Goal: Transaction & Acquisition: Purchase product/service

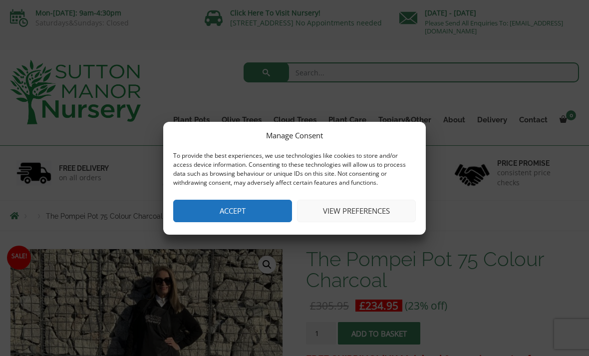
click at [249, 207] on button "Accept" at bounding box center [232, 211] width 119 height 22
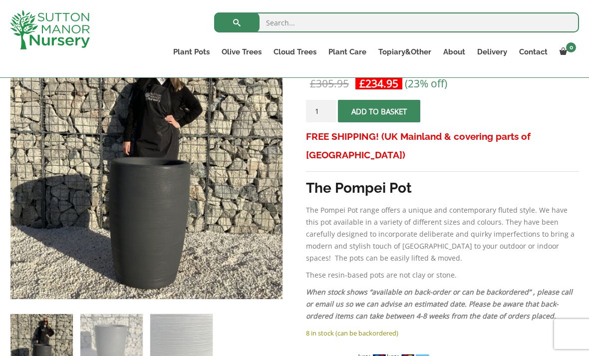
scroll to position [195, 0]
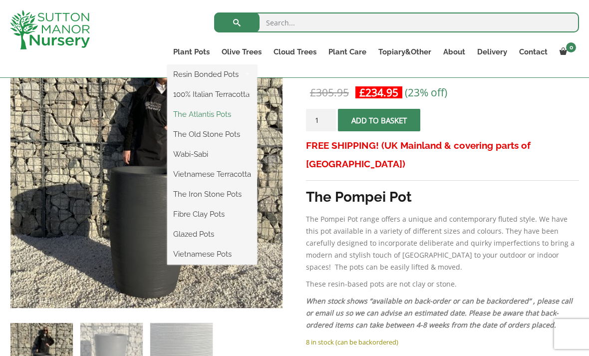
click at [227, 114] on link "The Atlantis Pots" at bounding box center [212, 114] width 90 height 15
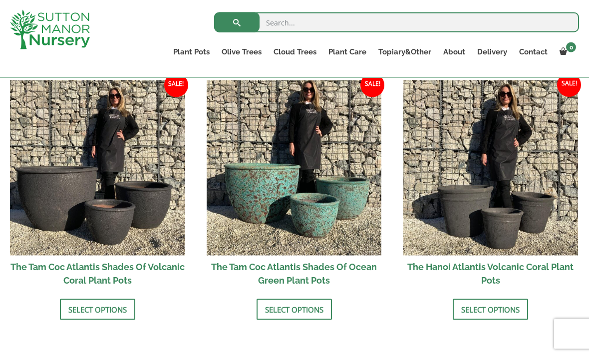
scroll to position [857, 0]
click at [100, 305] on link "Select options" at bounding box center [97, 309] width 75 height 21
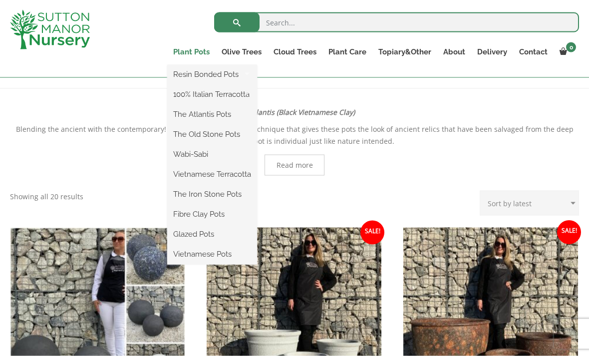
scroll to position [190, 0]
click at [195, 45] on link "Plant Pots" at bounding box center [191, 52] width 48 height 14
click at [231, 137] on link "The Old Stone Pots" at bounding box center [212, 134] width 90 height 15
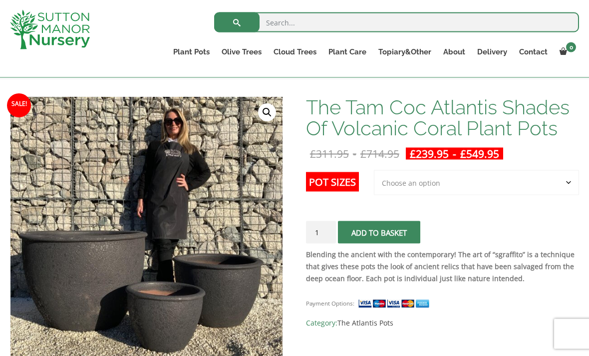
scroll to position [134, 0]
click at [528, 188] on select "Choose an option 3rd to Largest Pot In The Picture 2nd to Largest Pot In The Pi…" at bounding box center [476, 182] width 205 height 25
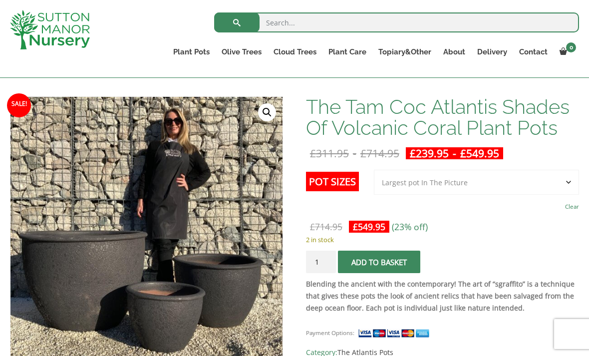
click at [556, 184] on select "Choose an option 3rd to Largest Pot In The Picture 2nd to Largest Pot In The Pi…" at bounding box center [476, 182] width 205 height 25
select select "2nd to Largest Pot In The Picture"
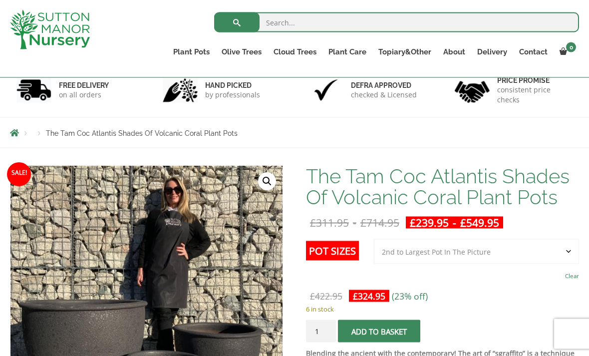
scroll to position [0, 0]
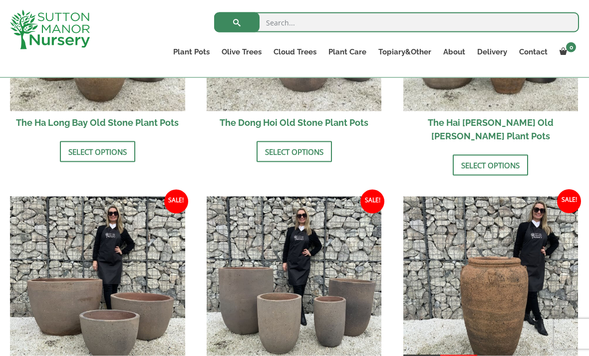
scroll to position [494, 0]
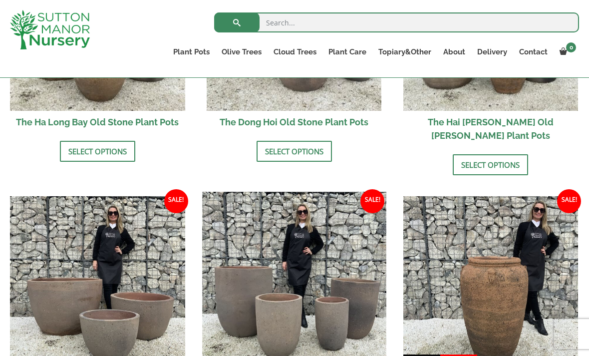
click at [319, 297] on img at bounding box center [294, 284] width 184 height 184
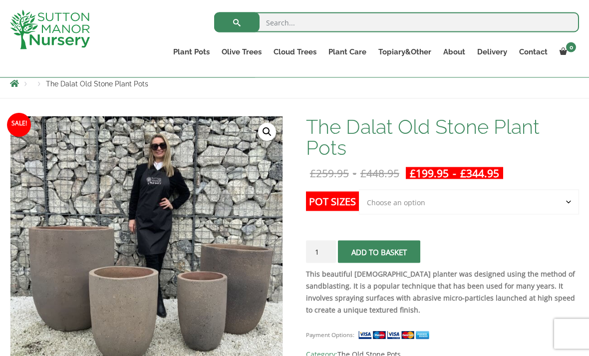
scroll to position [115, 0]
click at [537, 203] on select "Choose an option Click here to buy the 4th to Largest Pot In The Picture Click …" at bounding box center [469, 201] width 220 height 25
select select "Click here to buy the 2nd to Largest Pot In The Picture"
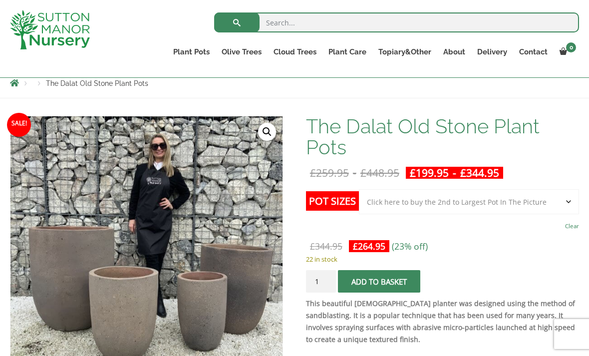
click at [532, 206] on select "Choose an option Click here to buy the 4th to Largest Pot In The Picture Click …" at bounding box center [469, 201] width 220 height 25
click at [404, 281] on button "Add to basket" at bounding box center [379, 281] width 82 height 22
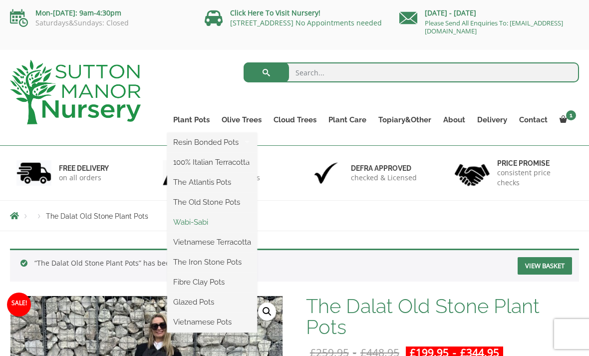
click at [206, 225] on link "Wabi-Sabi" at bounding box center [212, 222] width 90 height 15
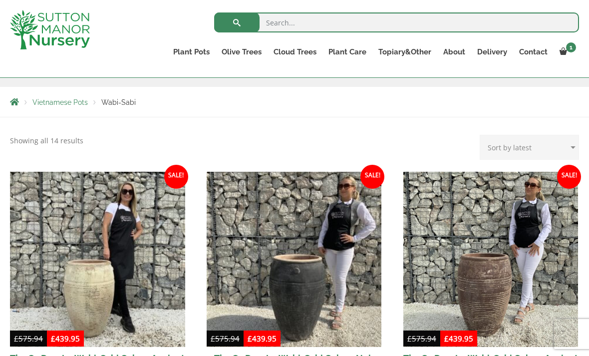
scroll to position [161, 0]
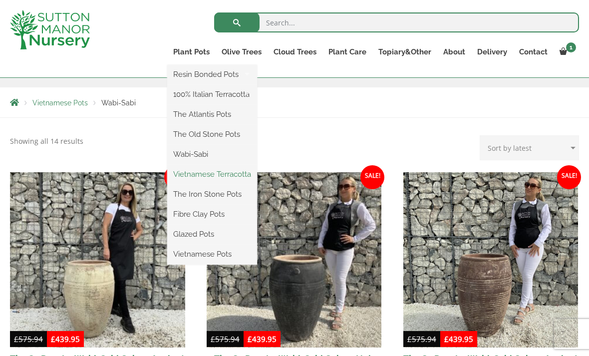
click at [249, 173] on link "Vietnamese Terracotta" at bounding box center [212, 174] width 90 height 15
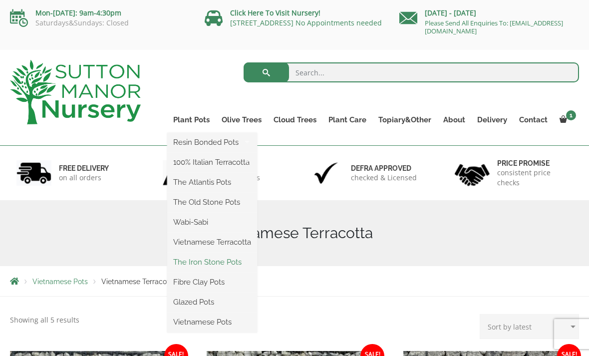
click at [239, 262] on link "The Iron Stone Pots" at bounding box center [212, 261] width 90 height 15
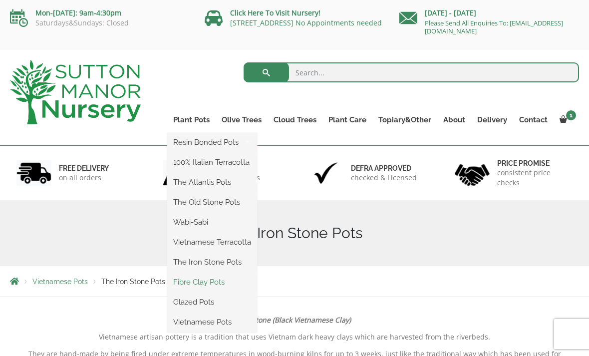
click at [218, 281] on link "Fibre Clay Pots" at bounding box center [212, 281] width 90 height 15
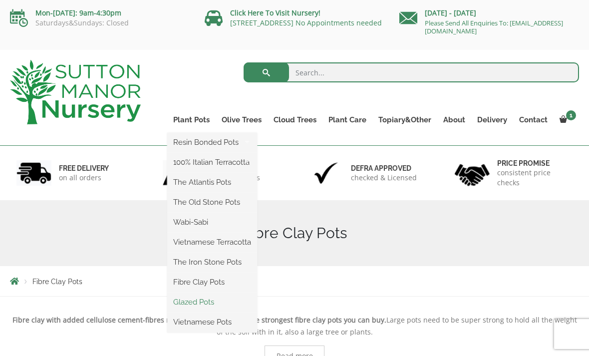
click at [216, 301] on link "Glazed Pots" at bounding box center [212, 301] width 90 height 15
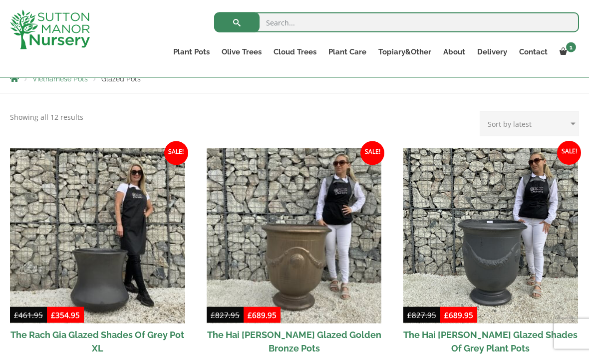
scroll to position [97, 0]
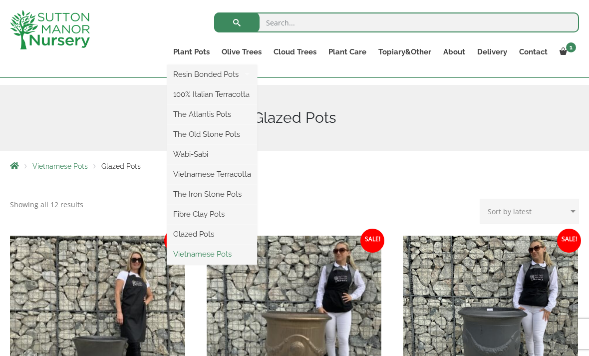
click at [232, 254] on link "Vietnamese Pots" at bounding box center [212, 254] width 90 height 15
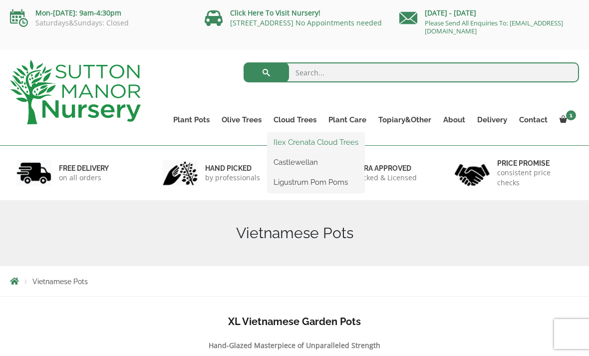
click at [354, 144] on link "Ilex Crenata Cloud Trees" at bounding box center [315, 142] width 97 height 15
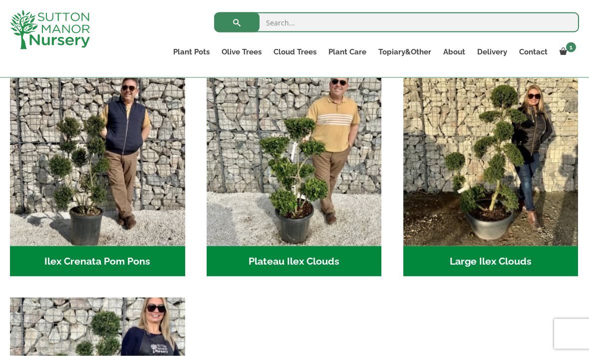
scroll to position [226, 0]
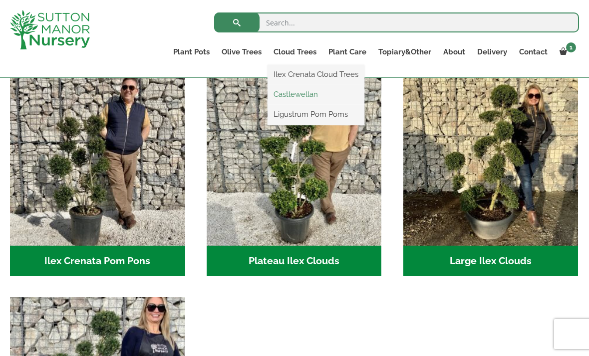
click at [316, 96] on link "Castlewellan" at bounding box center [315, 94] width 97 height 15
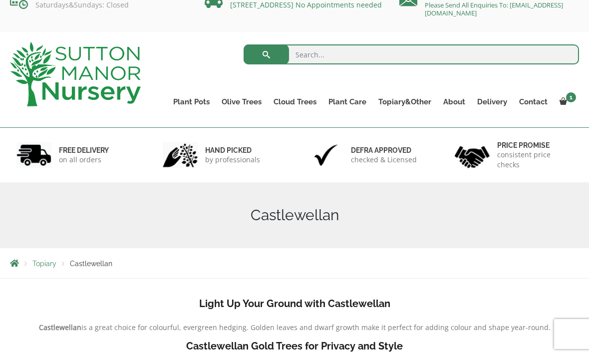
scroll to position [19, 0]
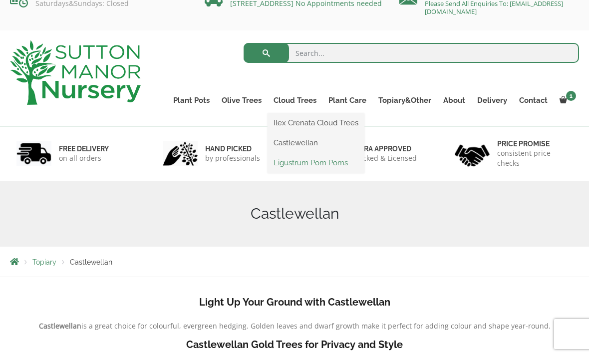
click at [334, 167] on link "Ligustrum Pom Poms" at bounding box center [315, 162] width 97 height 15
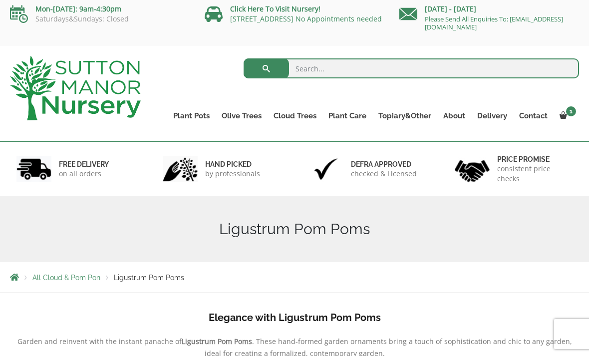
scroll to position [3, 0]
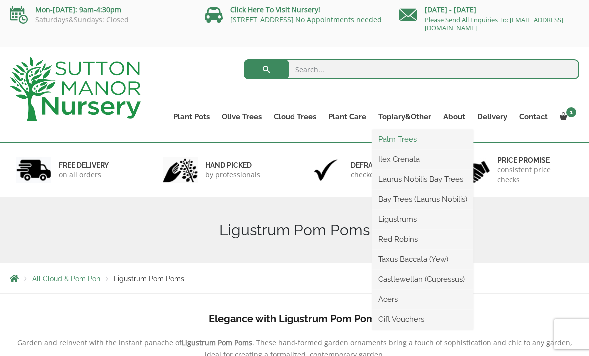
click at [412, 144] on link "Palm Trees" at bounding box center [422, 139] width 101 height 15
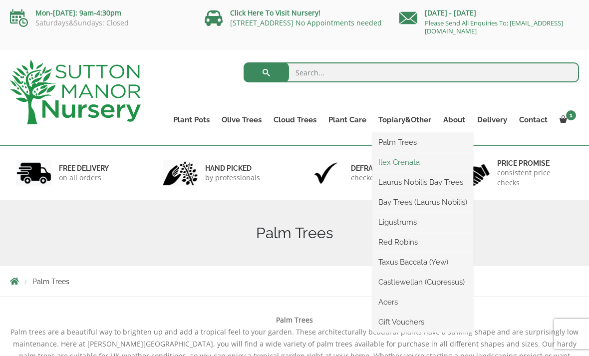
click at [408, 162] on link "Ilex Crenata" at bounding box center [422, 162] width 101 height 15
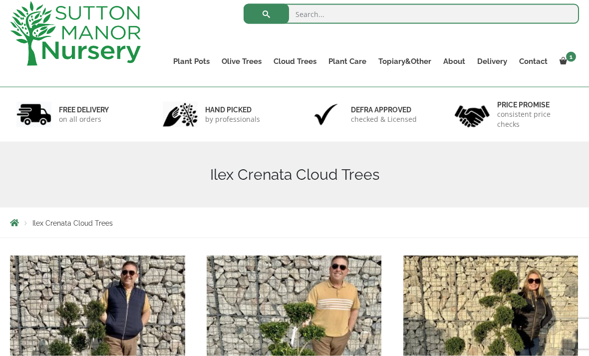
scroll to position [17, 0]
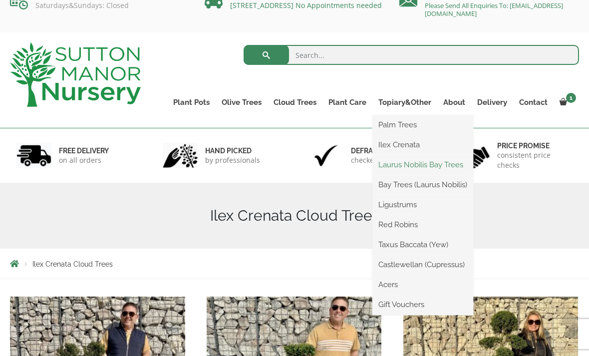
click at [452, 167] on link "Laurus Nobilis Bay Trees" at bounding box center [422, 164] width 101 height 15
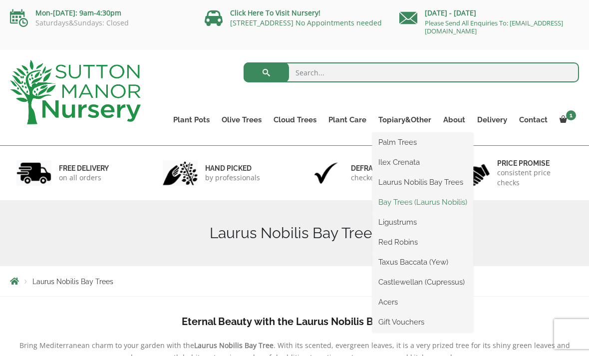
click at [459, 208] on link "Bay Trees (Laurus Nobilis)" at bounding box center [422, 202] width 101 height 15
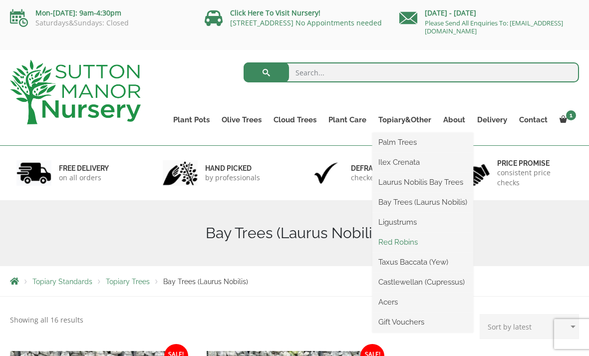
click at [417, 239] on link "Red Robins" at bounding box center [422, 242] width 101 height 15
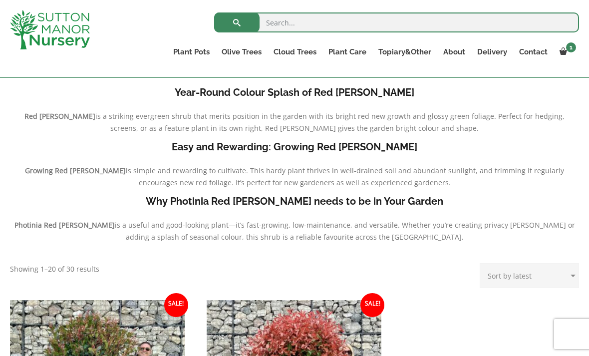
scroll to position [212, 0]
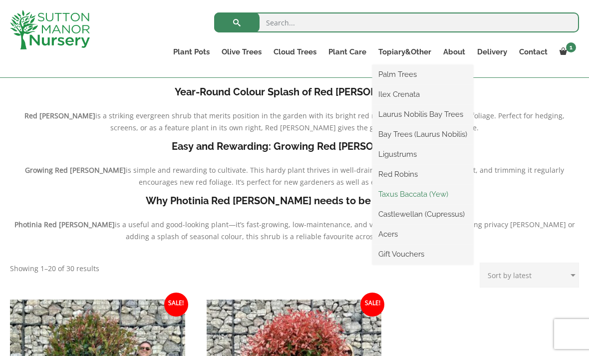
click at [429, 194] on link "Taxus Baccata (Yew)" at bounding box center [422, 194] width 101 height 15
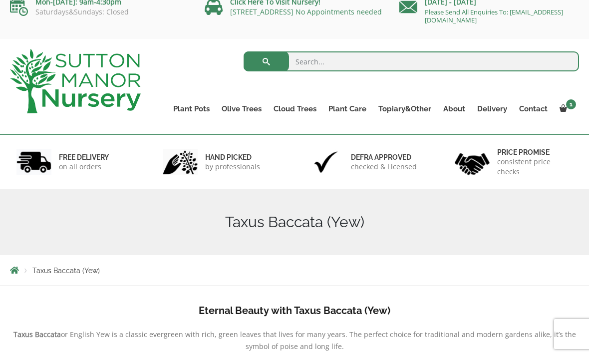
scroll to position [10, 0]
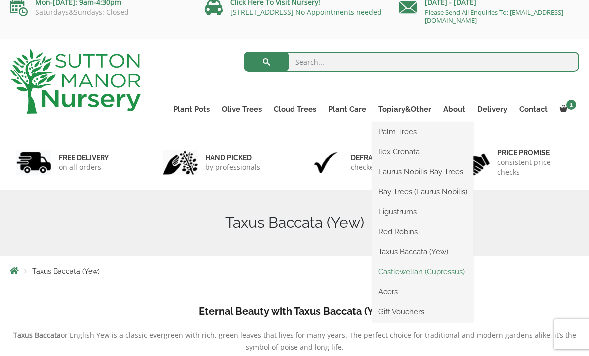
click at [452, 274] on link "Castlewellan (Cupressus)" at bounding box center [422, 271] width 101 height 15
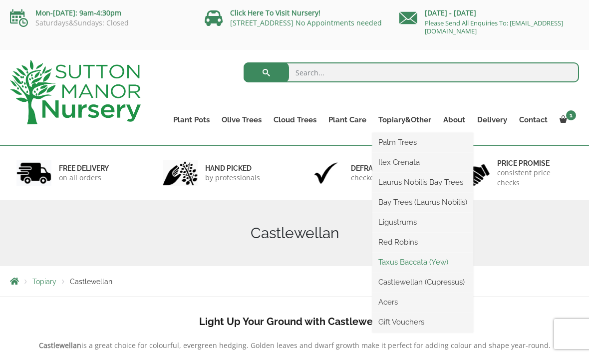
click at [418, 262] on link "Taxus Baccata (Yew)" at bounding box center [422, 261] width 101 height 15
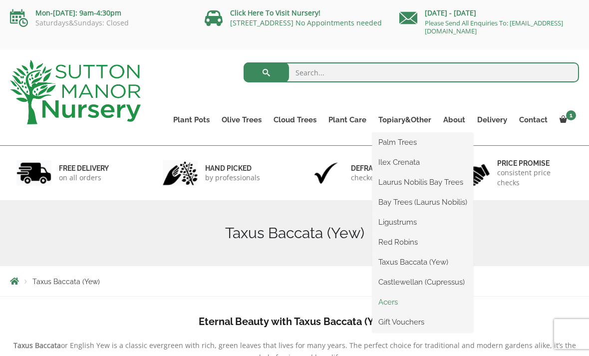
click at [397, 306] on link "Acers" at bounding box center [422, 301] width 101 height 15
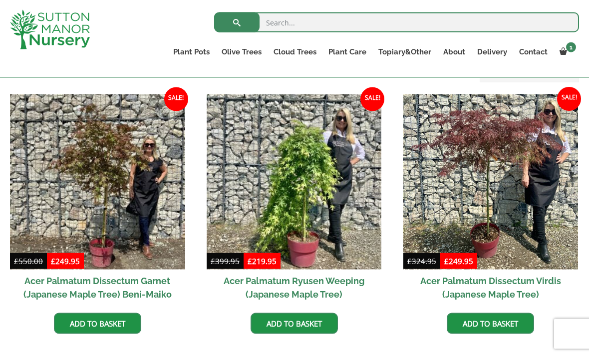
scroll to position [278, 0]
